Goal: Task Accomplishment & Management: Complete application form

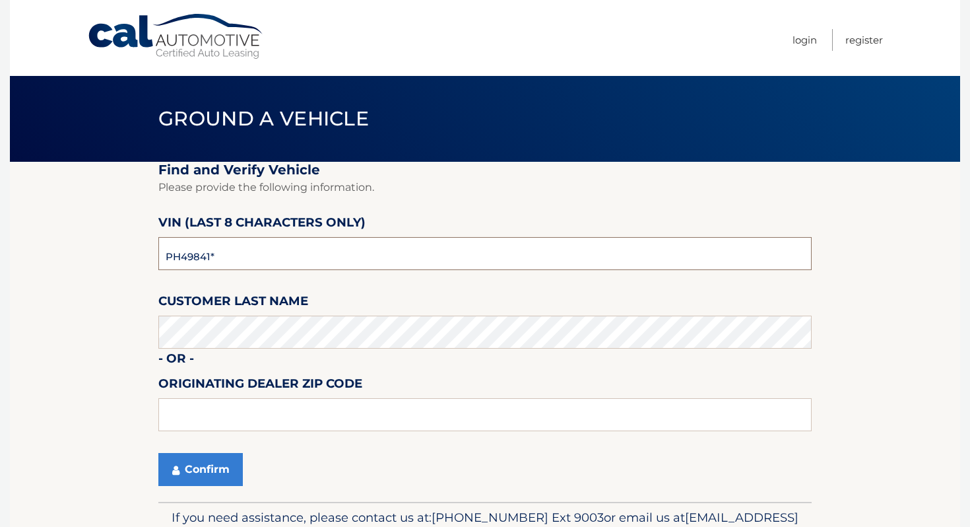
type input "PH498416"
click at [193, 463] on button "Confirm" at bounding box center [200, 469] width 84 height 33
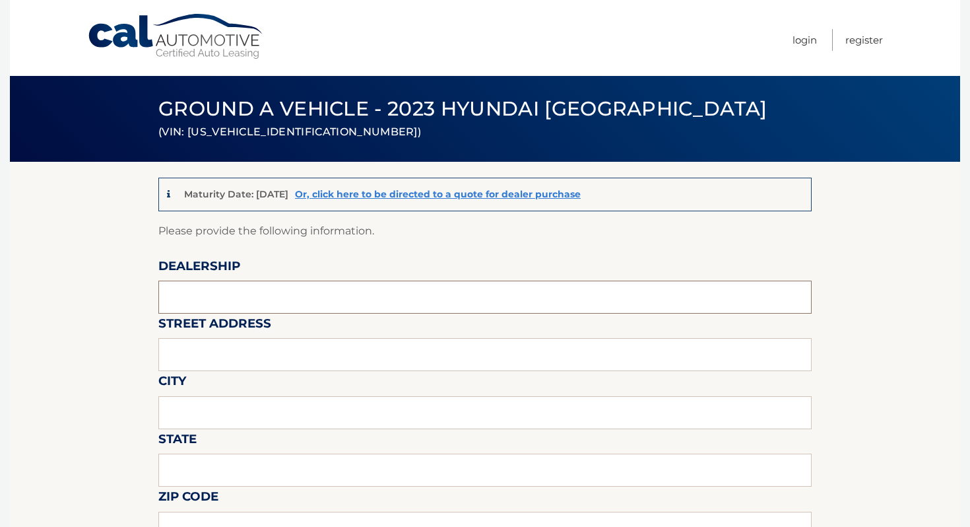
click at [357, 283] on input "text" at bounding box center [485, 297] width 654 height 33
type input "ISLAND AUTO GROUP"
click at [297, 355] on input "text" at bounding box center [485, 354] width 654 height 33
type input "4"
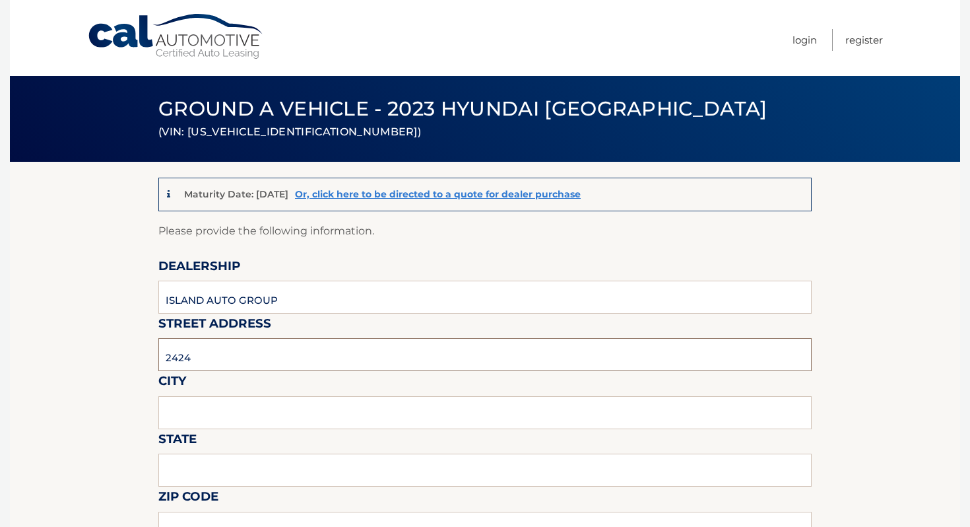
type input "[STREET_ADDRESS]"
click at [280, 405] on input "text" at bounding box center [485, 412] width 654 height 33
type input "[GEOGRAPHIC_DATA]"
type input "NY"
type input "10305"
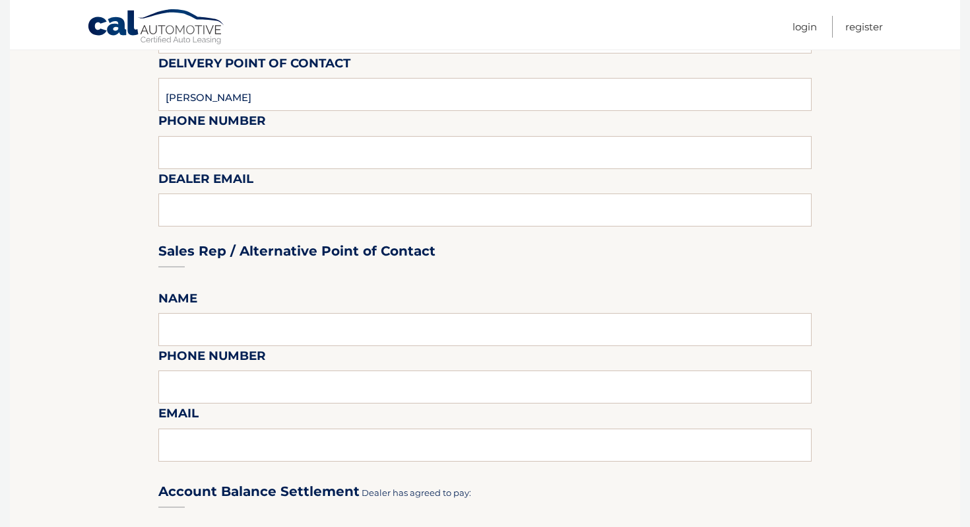
scroll to position [458, 0]
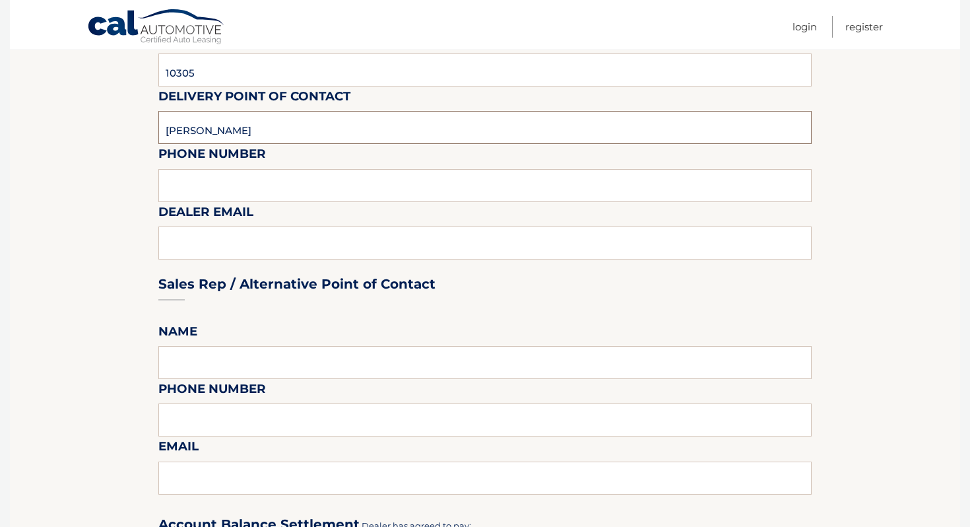
click at [252, 137] on input "[PERSON_NAME]" at bounding box center [485, 127] width 654 height 33
type input "c"
type input "[PERSON_NAME]"
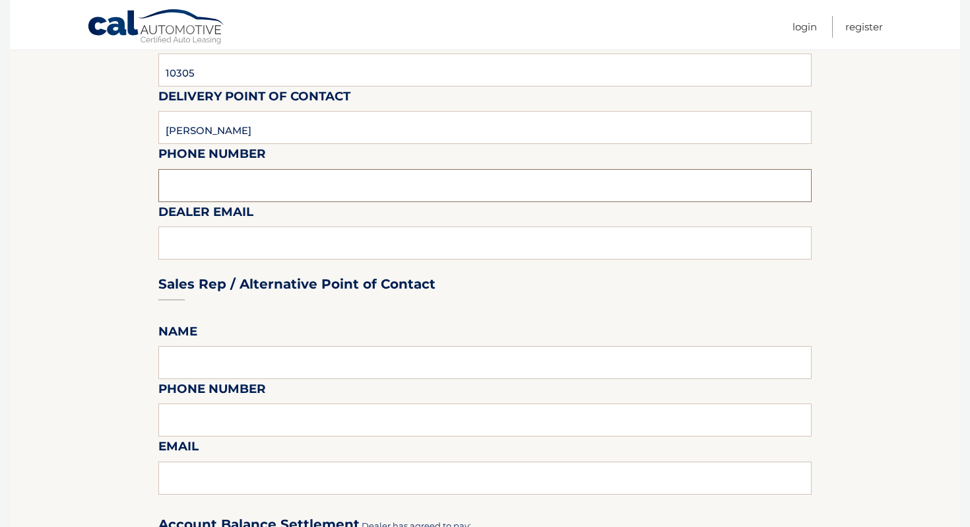
click at [203, 174] on input "text" at bounding box center [485, 185] width 654 height 33
type input "7323792810"
type input "[EMAIL_ADDRESS][DOMAIN_NAME]"
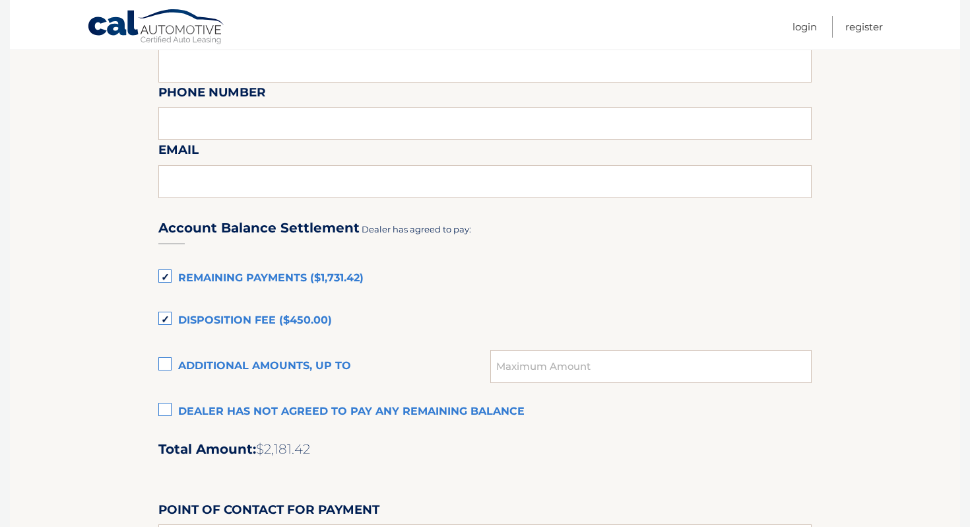
scroll to position [770, 0]
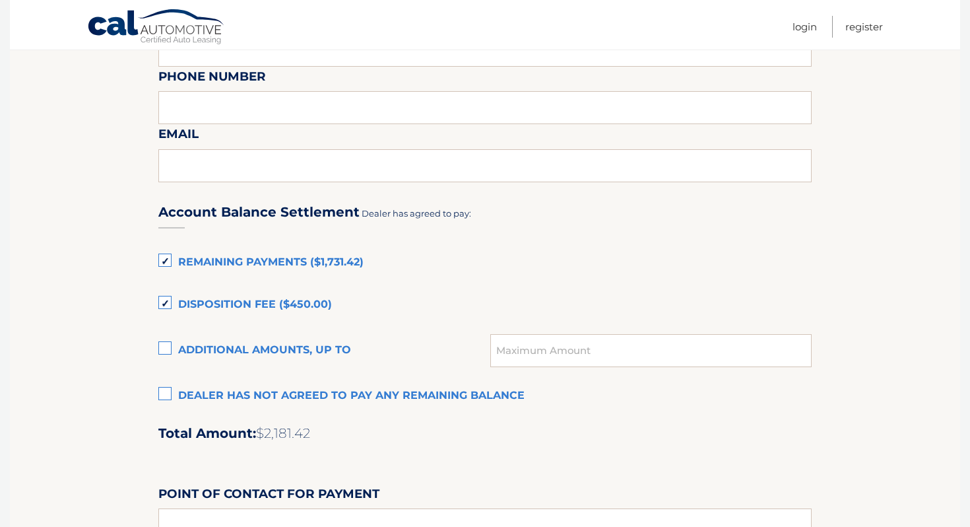
click at [286, 266] on label "Remaining Payments ($1,731.42)" at bounding box center [485, 263] width 654 height 26
click at [0, 0] on input "Remaining Payments ($1,731.42)" at bounding box center [0, 0] width 0 height 0
click at [284, 298] on label "Disposition Fee ($450.00)" at bounding box center [485, 305] width 654 height 26
click at [0, 0] on input "Disposition Fee ($450.00)" at bounding box center [0, 0] width 0 height 0
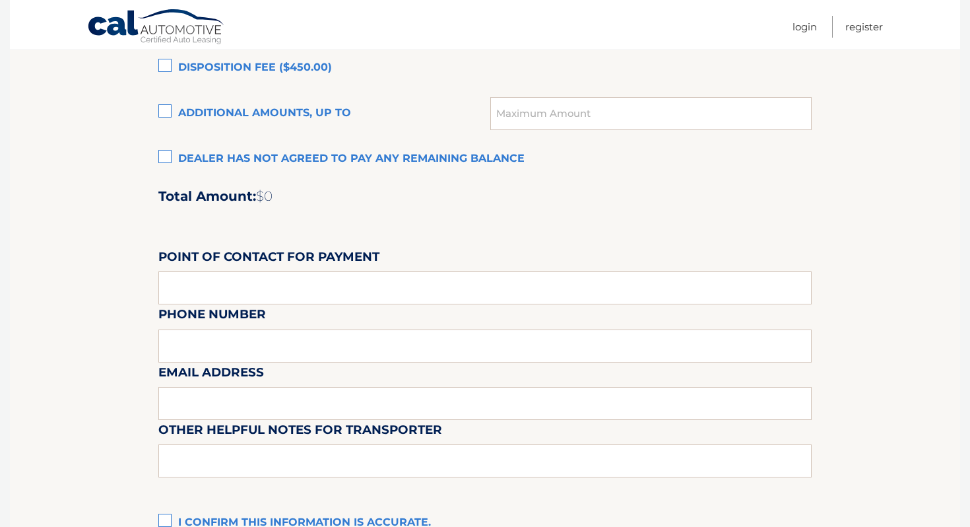
scroll to position [1048, 0]
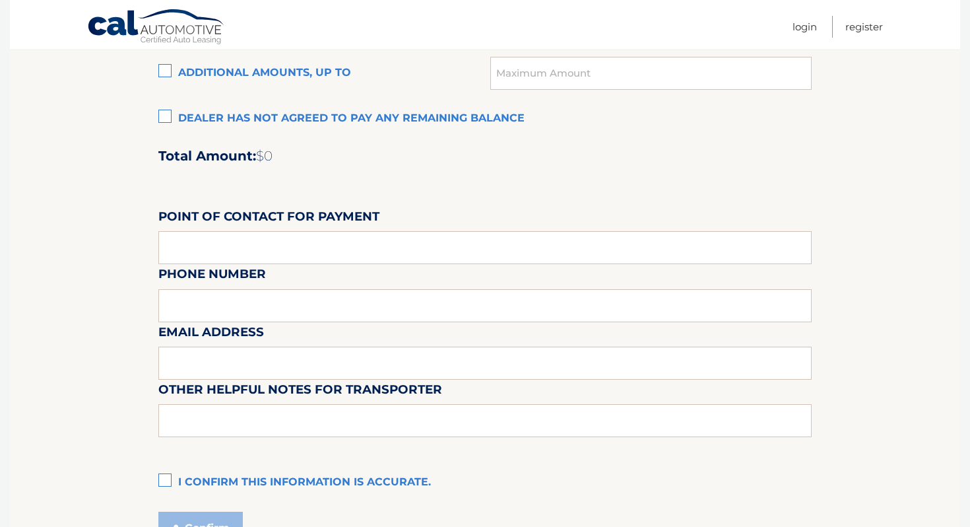
click at [283, 487] on label "I confirm this information is accurate." at bounding box center [485, 482] width 654 height 26
click at [0, 0] on input "I confirm this information is accurate." at bounding box center [0, 0] width 0 height 0
click at [225, 518] on button "Confirm" at bounding box center [200, 528] width 84 height 33
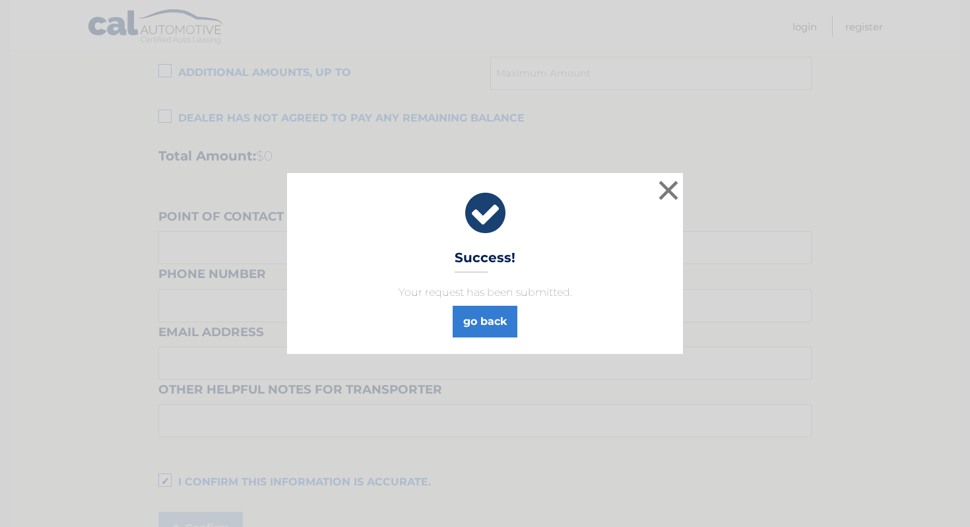
click at [475, 292] on p "Your request has been submitted." at bounding box center [485, 293] width 363 height 16
click at [475, 325] on link "go back" at bounding box center [485, 322] width 65 height 32
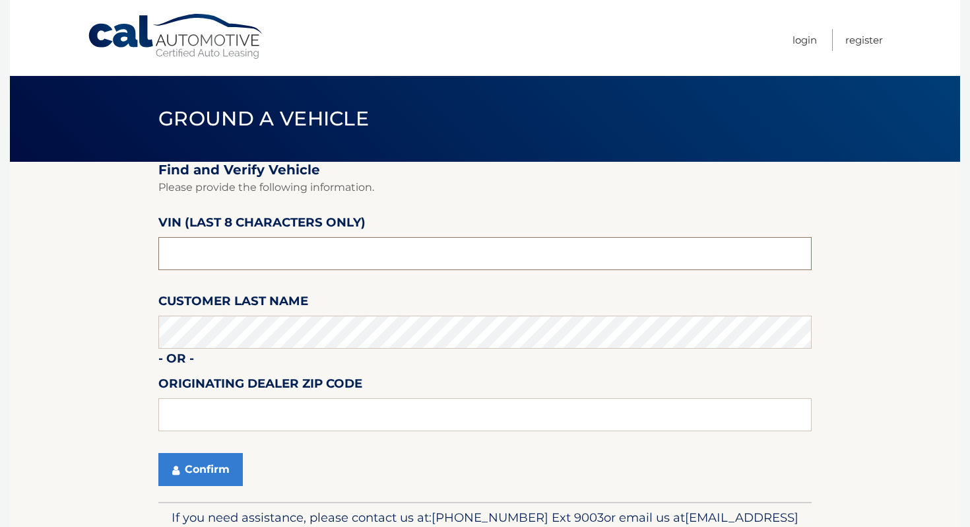
click at [465, 257] on input "text" at bounding box center [485, 253] width 654 height 33
type input "NH428116"
click at [246, 476] on div "Confirm" at bounding box center [485, 469] width 654 height 33
click at [223, 471] on button "Confirm" at bounding box center [200, 469] width 84 height 33
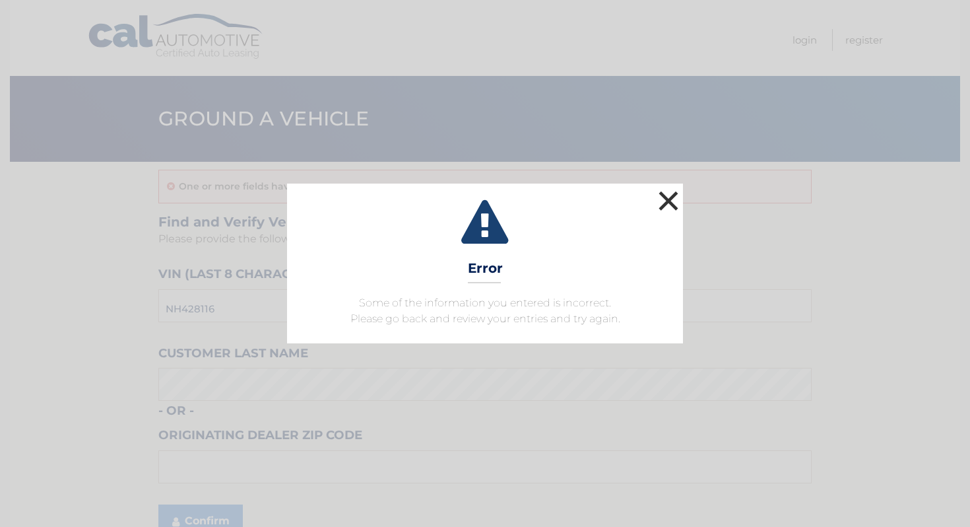
click at [660, 193] on button "×" at bounding box center [668, 200] width 26 height 26
